Goal: Information Seeking & Learning: Learn about a topic

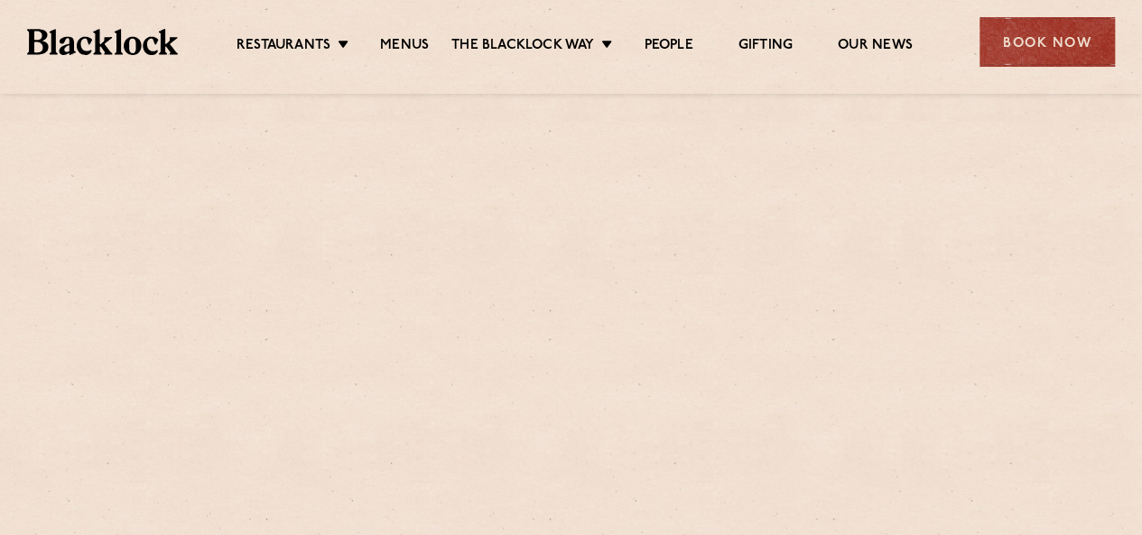
scroll to position [180, 0]
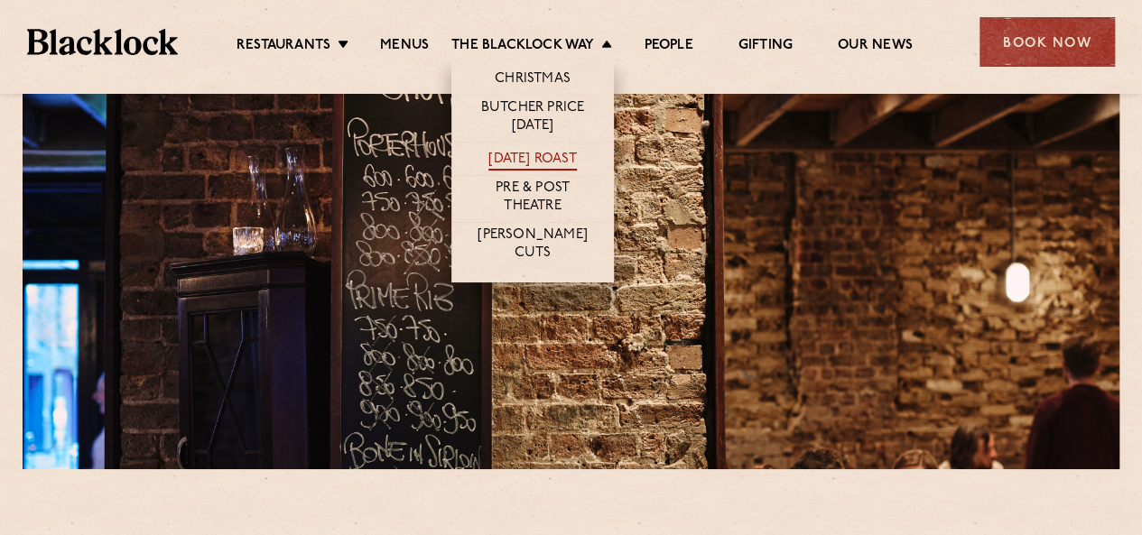
click at [519, 154] on link "[DATE] Roast" at bounding box center [532, 161] width 88 height 20
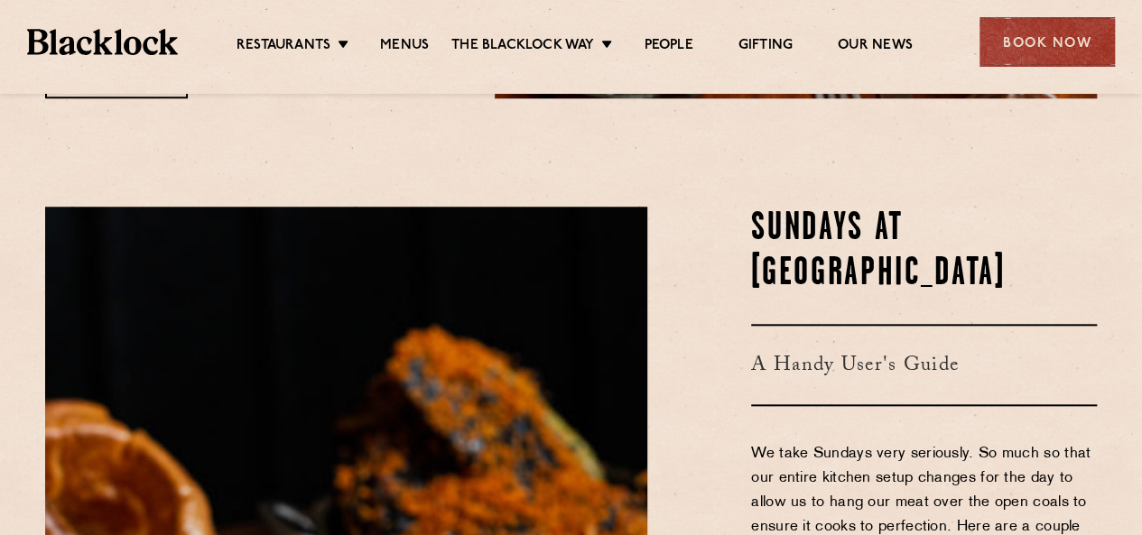
scroll to position [228, 0]
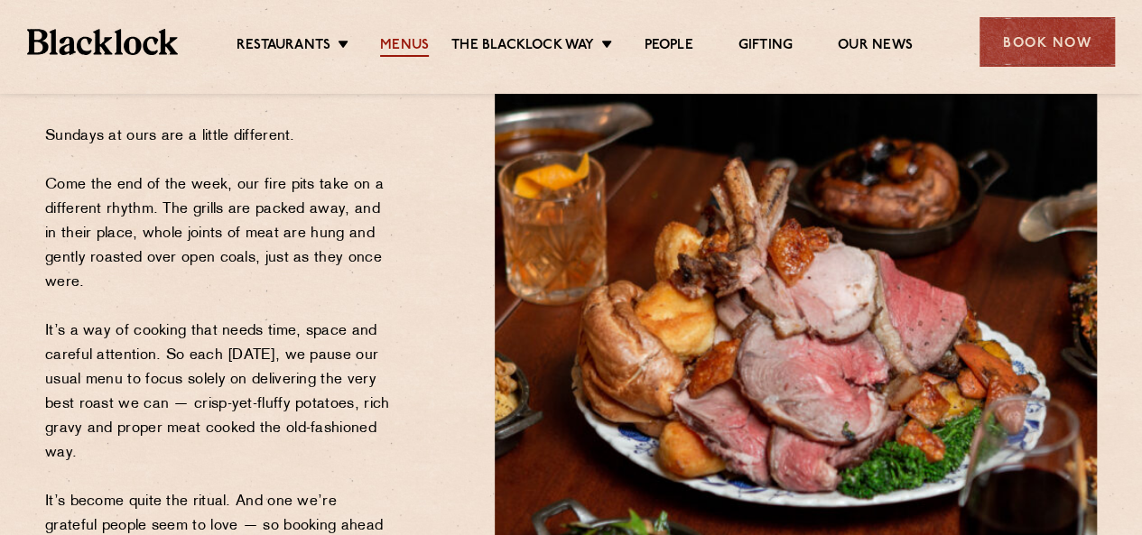
click at [403, 44] on link "Menus" at bounding box center [404, 47] width 49 height 20
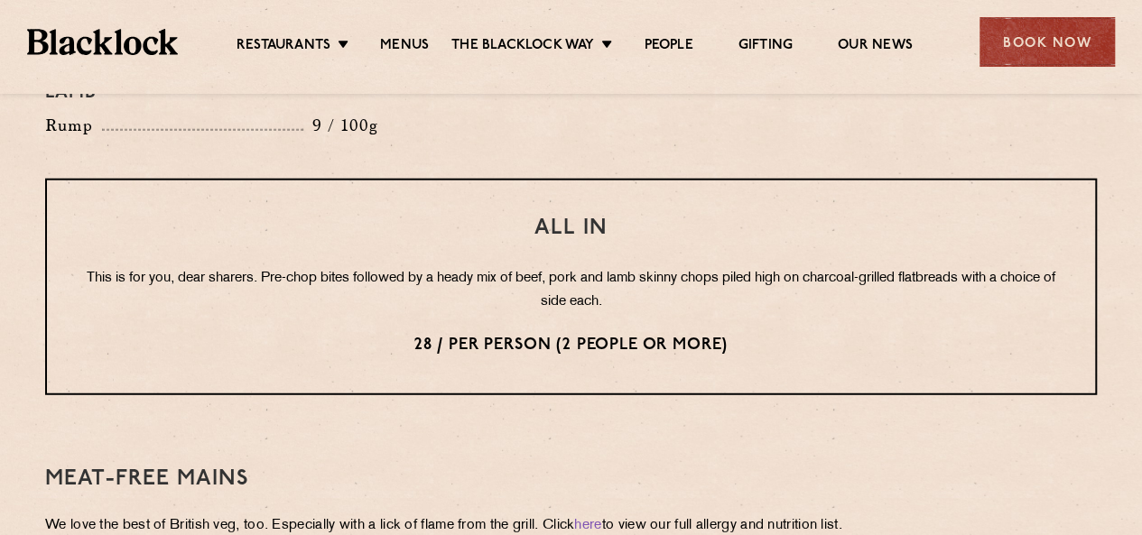
scroll to position [2256, 0]
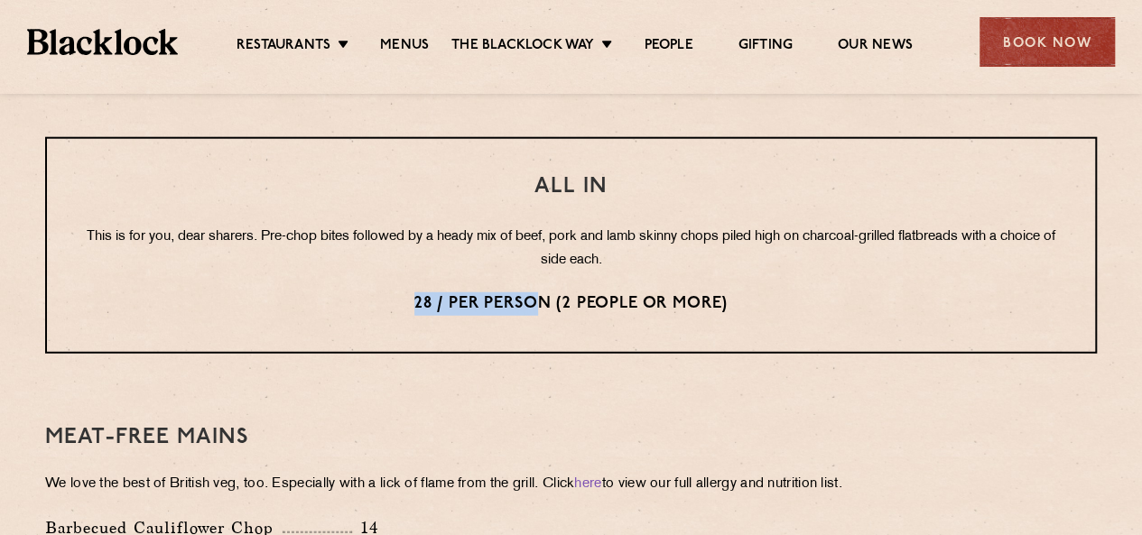
drag, startPoint x: 632, startPoint y: 245, endPoint x: 341, endPoint y: 287, distance: 293.7
click at [333, 268] on div "All In This is for you, dear sharers. Pre-chop bites followed by a heady mix of…" at bounding box center [570, 245] width 1051 height 217
click at [392, 226] on p "This is for you, dear sharers. Pre-chop bites followed by a heady mix of beef, …" at bounding box center [571, 249] width 976 height 47
